Goal: Information Seeking & Learning: Understand process/instructions

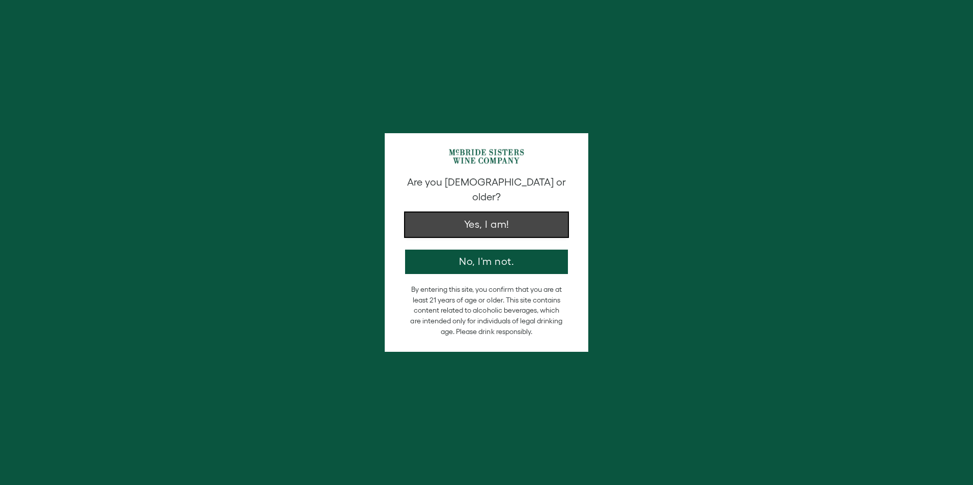
click at [486, 215] on button "Yes, I am!" at bounding box center [486, 225] width 163 height 24
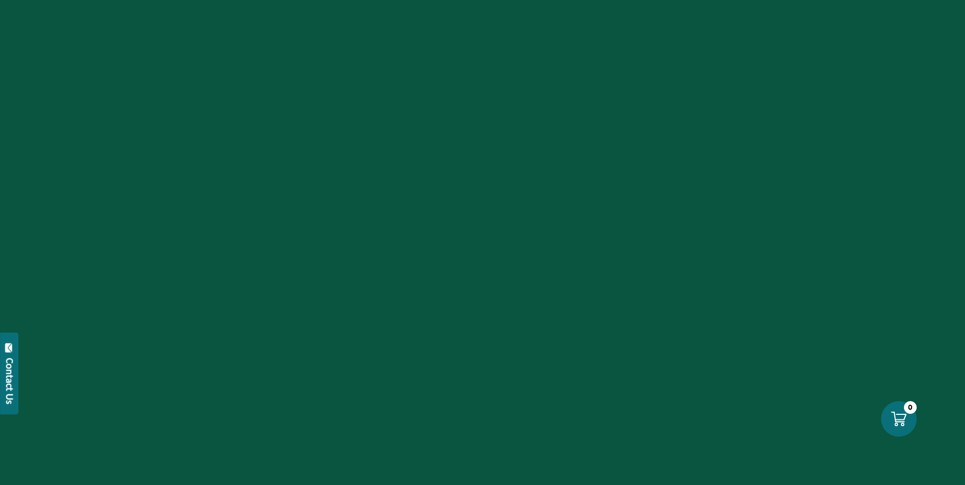
scroll to position [3983, 0]
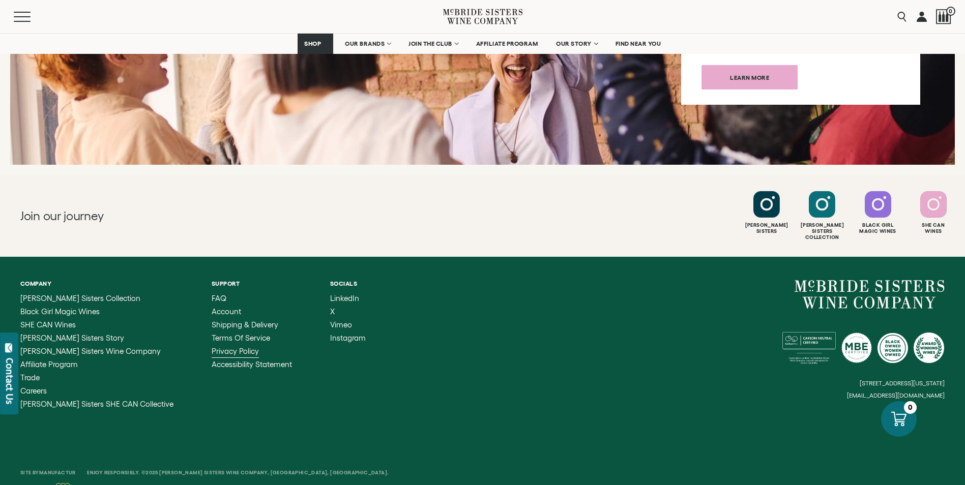
click at [214, 347] on span "Privacy Policy" at bounding box center [235, 351] width 47 height 9
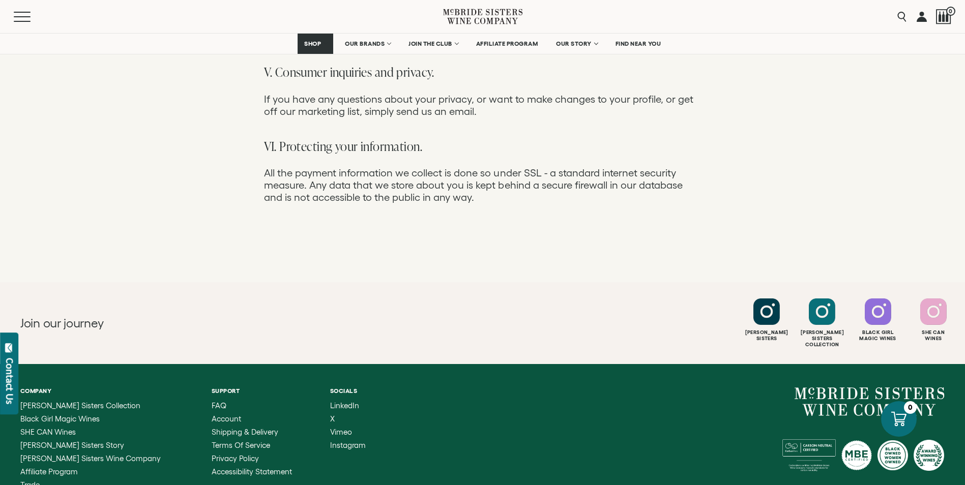
scroll to position [1138, 0]
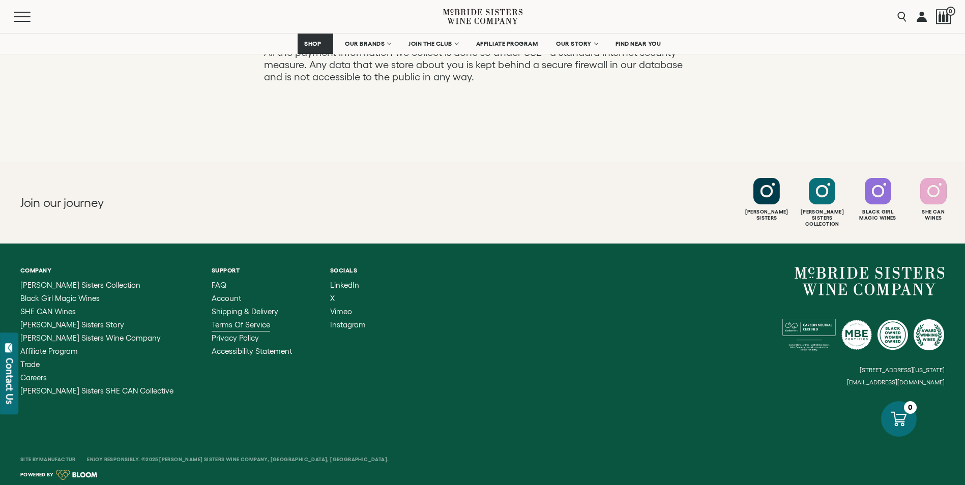
click at [212, 320] on span "Terms of Service" at bounding box center [241, 324] width 58 height 9
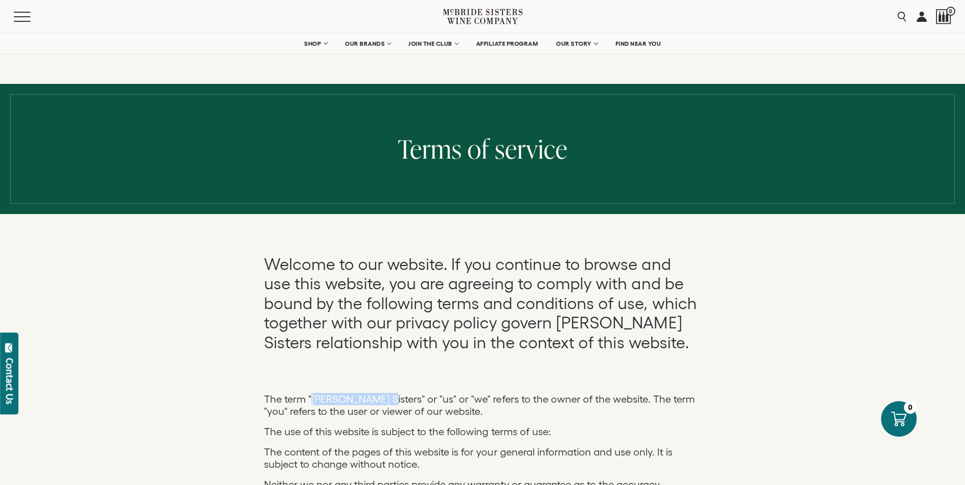
drag, startPoint x: 380, startPoint y: 399, endPoint x: 312, endPoint y: 396, distance: 68.2
click at [312, 396] on p "The term "[PERSON_NAME] Sisters" or "us" or "we" refers to the owner of the web…" at bounding box center [482, 405] width 437 height 24
copy p "[PERSON_NAME] Sisters"
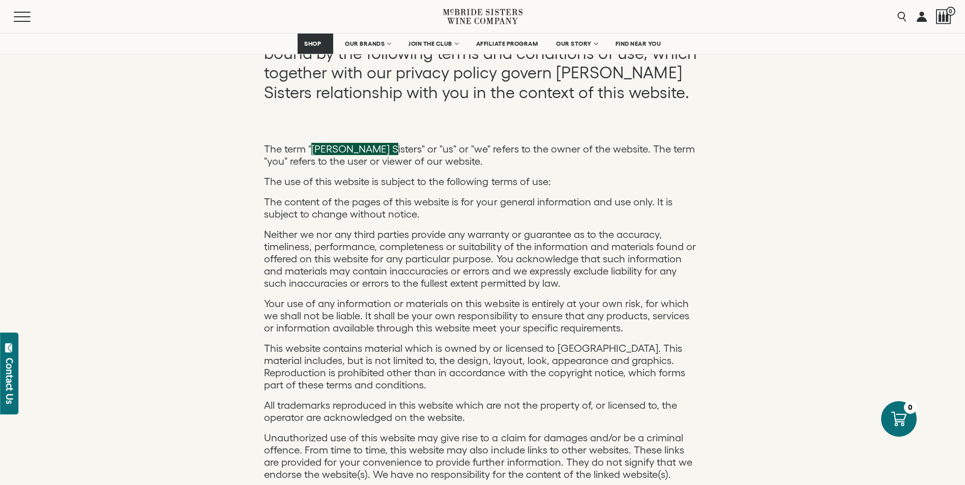
scroll to position [254, 0]
